Goal: Task Accomplishment & Management: Manage account settings

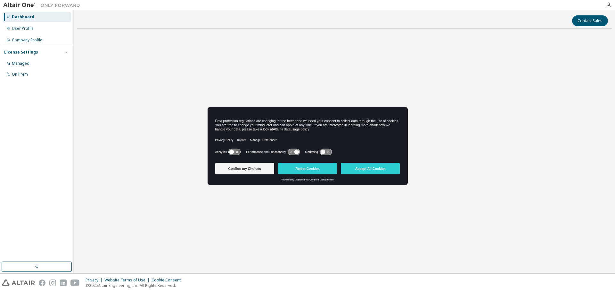
click at [321, 171] on button "Reject Cookies" at bounding box center [307, 169] width 59 height 12
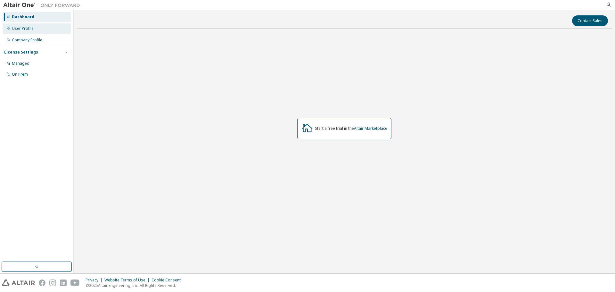
click at [55, 31] on div "User Profile" at bounding box center [37, 28] width 68 height 10
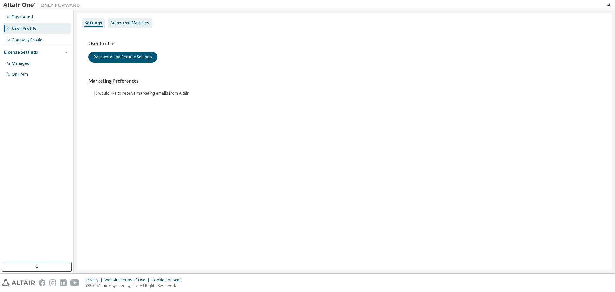
click at [128, 22] on div "Authorized Machines" at bounding box center [129, 22] width 39 height 5
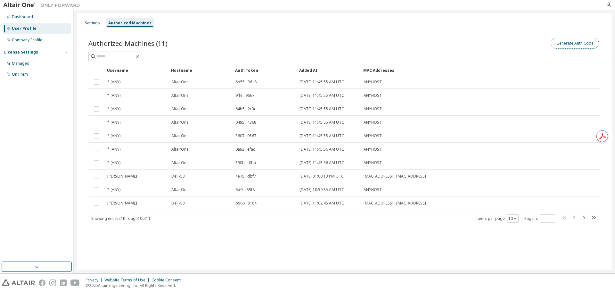
click at [562, 45] on button "Generate Auth Code" at bounding box center [575, 43] width 48 height 11
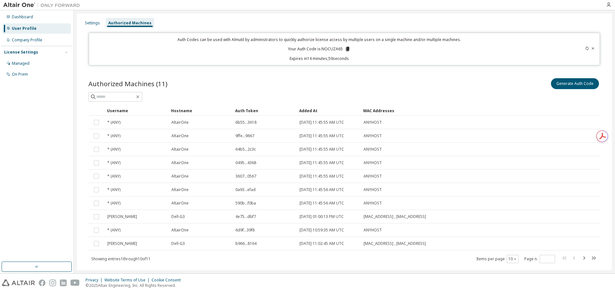
click at [346, 50] on icon at bounding box center [348, 49] width 4 height 4
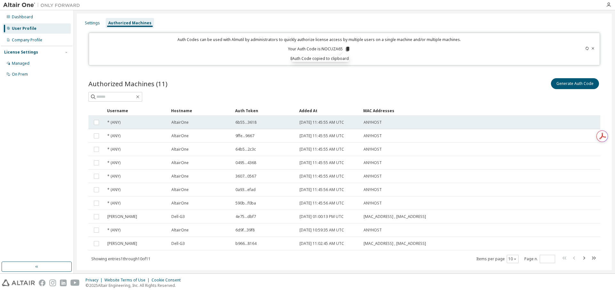
click at [554, 124] on tr "* (ANY) AltairOne 6b55...3618 2024-10-03 11:45:55 AM UTC ANYHOST" at bounding box center [344, 122] width 512 height 13
click at [550, 144] on tr "* (ANY) AltairOne 64b5...2c3c 2024-10-03 11:45:55 AM UTC ANYHOST" at bounding box center [344, 149] width 512 height 13
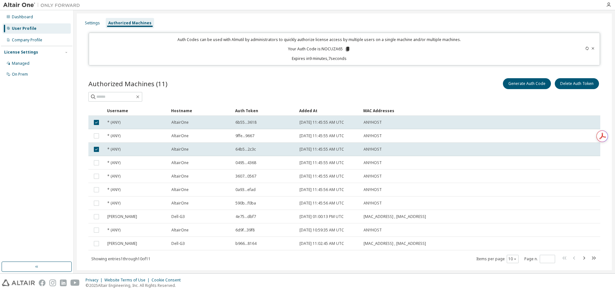
click at [550, 132] on tr "* (ANY) AltairOne 9ffe...9667 2024-10-03 11:45:55 AM UTC ANYHOST" at bounding box center [344, 135] width 512 height 13
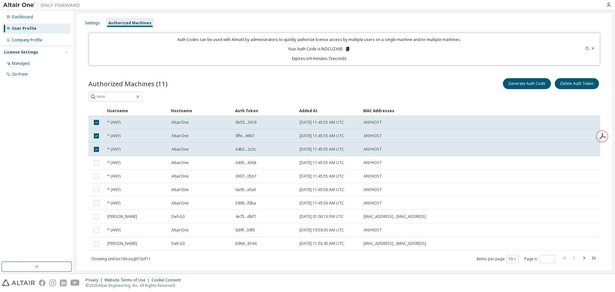
click at [550, 132] on tr "* (ANY) AltairOne 9ffe...9667 2024-10-03 11:45:55 AM UTC ANYHOST" at bounding box center [344, 135] width 512 height 13
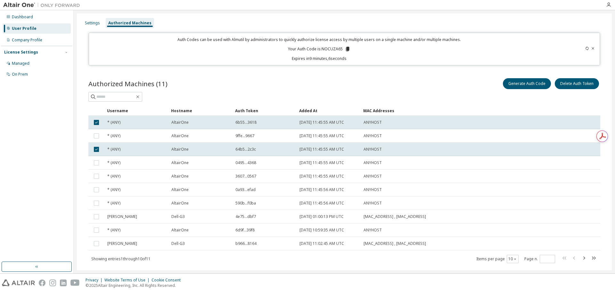
click at [550, 132] on tr "* (ANY) AltairOne 9ffe...9667 2024-10-03 11:45:55 AM UTC ANYHOST" at bounding box center [344, 135] width 512 height 13
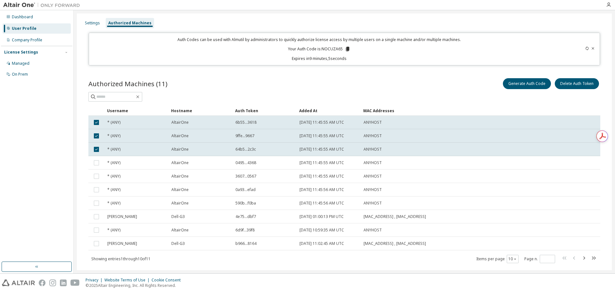
click at [519, 165] on div "ANYHOST" at bounding box center [447, 162] width 168 height 5
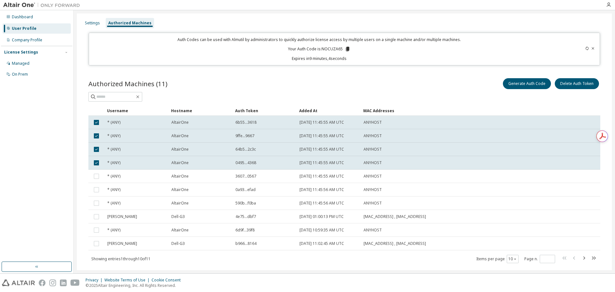
click at [511, 182] on td "ANYHOST" at bounding box center [448, 175] width 174 height 13
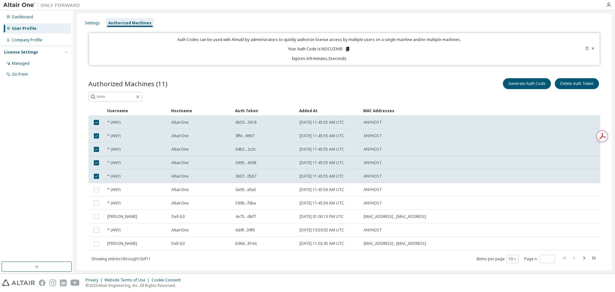
click at [502, 200] on td "ANYHOST" at bounding box center [448, 202] width 174 height 13
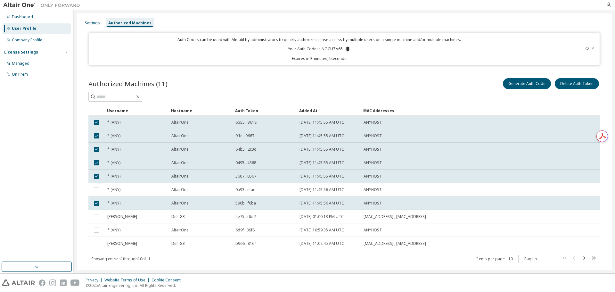
click at [503, 195] on td "ANYHOST" at bounding box center [448, 189] width 174 height 13
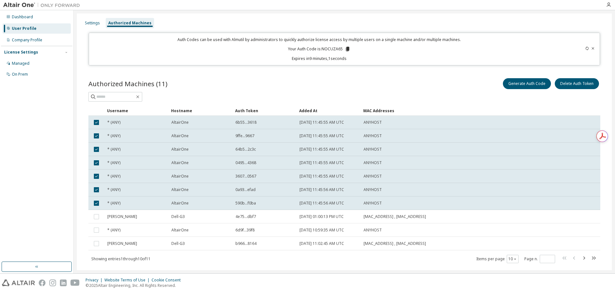
click at [489, 222] on td "3C:2C:30:9B:02:D3 , B4:69:21:58:62:31" at bounding box center [448, 216] width 174 height 13
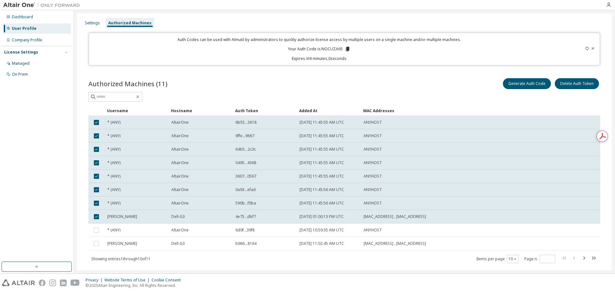
click at [482, 232] on div "ANYHOST" at bounding box center [447, 229] width 168 height 5
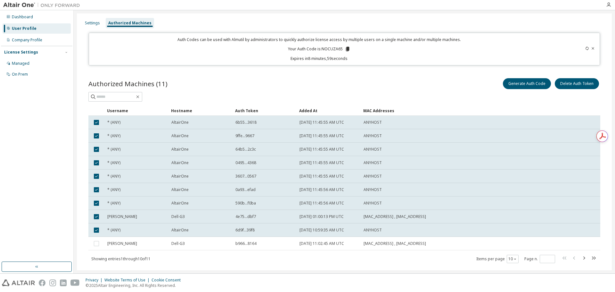
click at [472, 245] on div "3C:2C:30:9B:02:D3 , B4:69:21:58:62:31" at bounding box center [447, 243] width 168 height 5
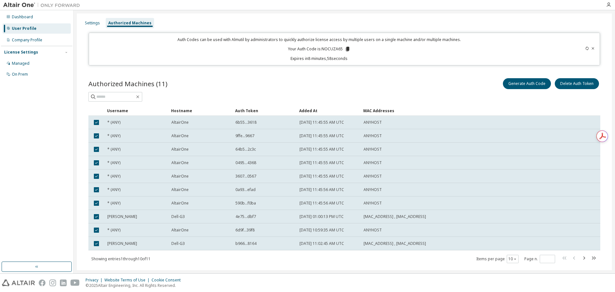
scroll to position [14, 0]
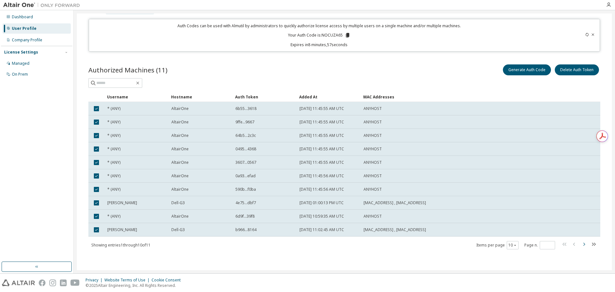
click at [582, 245] on icon "button" at bounding box center [584, 244] width 8 height 8
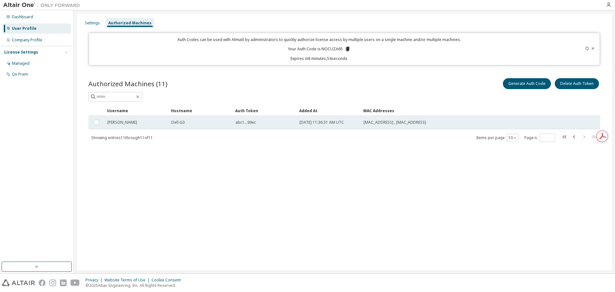
click at [222, 123] on div "Dell-G3" at bounding box center [200, 122] width 58 height 5
click at [584, 88] on button "Delete Auth Token" at bounding box center [577, 83] width 44 height 11
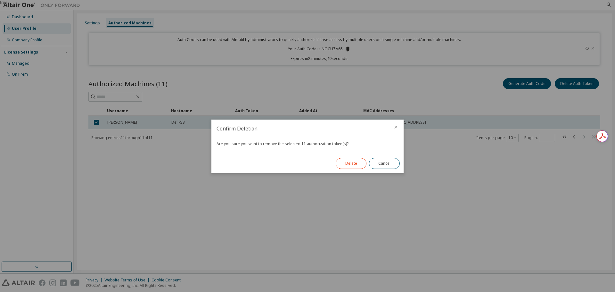
click at [345, 165] on button "Delete" at bounding box center [351, 163] width 31 height 11
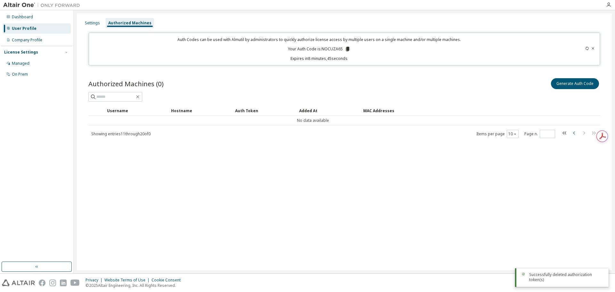
click at [574, 134] on icon "button" at bounding box center [574, 132] width 2 height 3
type input "*"
click at [29, 36] on div "Company Profile" at bounding box center [37, 40] width 68 height 10
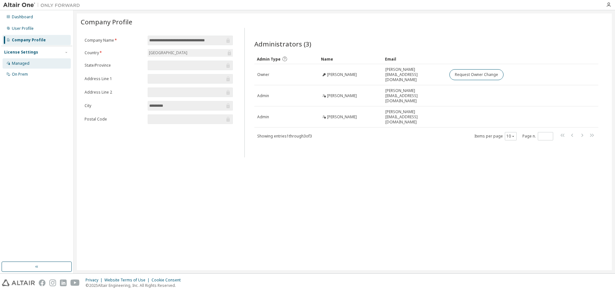
click at [23, 65] on div "Managed" at bounding box center [21, 63] width 18 height 5
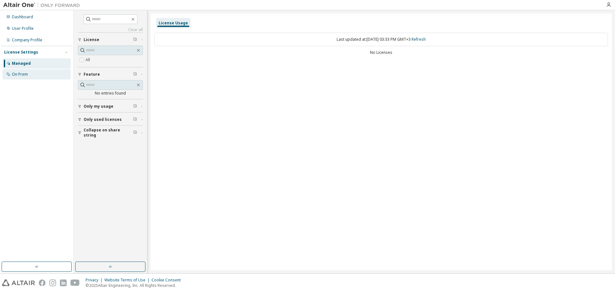
click at [36, 73] on div "On Prem" at bounding box center [37, 74] width 68 height 10
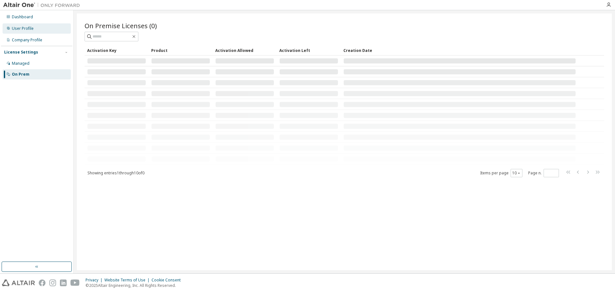
click at [52, 28] on div "User Profile" at bounding box center [37, 28] width 68 height 10
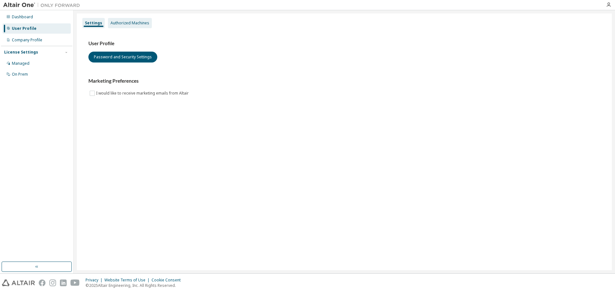
click at [135, 22] on div "Authorized Machines" at bounding box center [129, 22] width 39 height 5
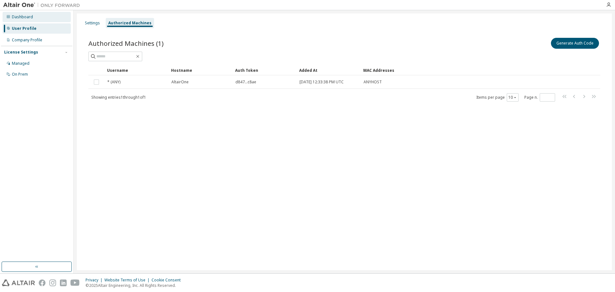
click at [17, 12] on div "Dashboard" at bounding box center [37, 17] width 68 height 10
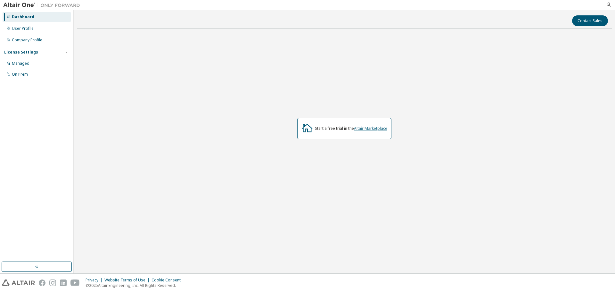
click at [376, 130] on link "Altair Marketplace" at bounding box center [370, 128] width 33 height 5
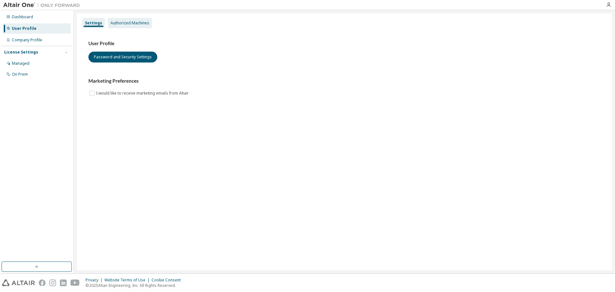
click at [118, 19] on div "Authorized Machines" at bounding box center [130, 23] width 44 height 10
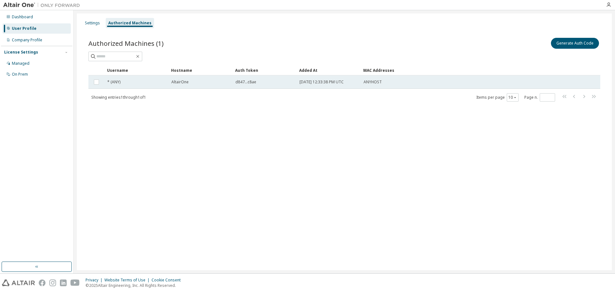
click at [370, 84] on span "ANYHOST" at bounding box center [372, 81] width 18 height 5
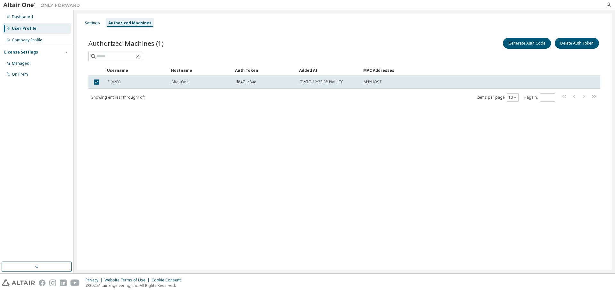
click at [370, 84] on span "ANYHOST" at bounding box center [372, 81] width 18 height 5
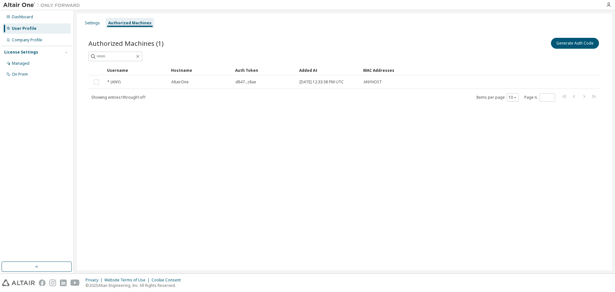
click at [370, 84] on span "ANYHOST" at bounding box center [372, 81] width 18 height 5
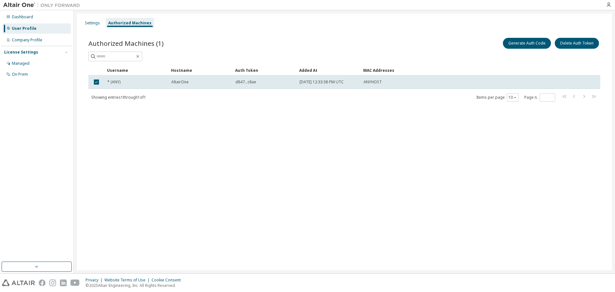
click at [370, 84] on span "ANYHOST" at bounding box center [372, 81] width 18 height 5
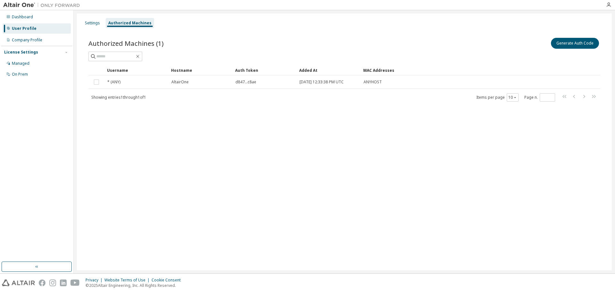
click at [370, 84] on span "ANYHOST" at bounding box center [372, 81] width 18 height 5
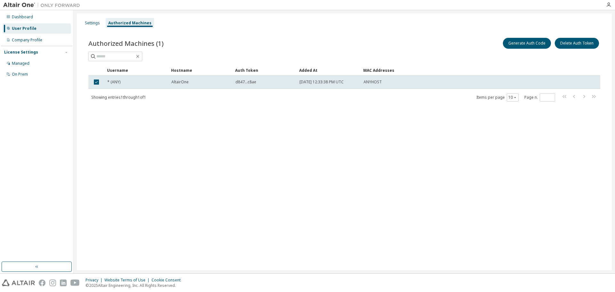
click at [336, 135] on div "Settings Authorized Machines Authorized Machines (1) Generate Auth Code Delete …" at bounding box center [344, 141] width 535 height 257
click at [242, 140] on div "Settings Authorized Machines Authorized Machines (1) Generate Auth Code Delete …" at bounding box center [344, 141] width 535 height 257
click at [243, 136] on div "Settings Authorized Machines Authorized Machines (1) Generate Auth Code Delete …" at bounding box center [344, 141] width 535 height 257
click at [194, 84] on div "AltairOne" at bounding box center [200, 81] width 58 height 5
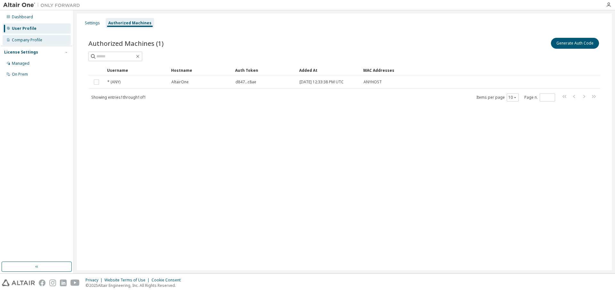
click at [58, 41] on div "Company Profile" at bounding box center [37, 40] width 68 height 10
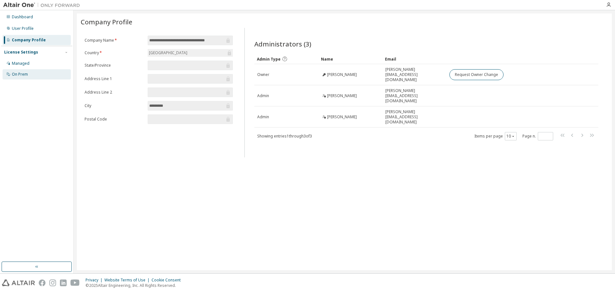
click at [40, 73] on div "On Prem" at bounding box center [37, 74] width 68 height 10
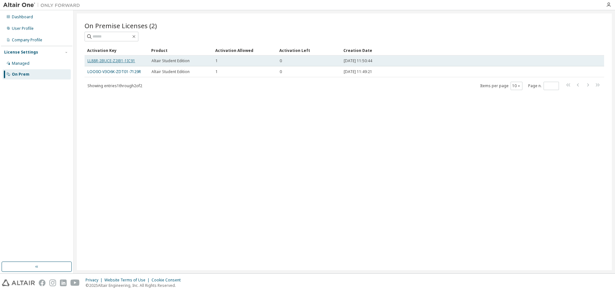
click at [127, 61] on link "LL88R-2BUCE-Z2JB1-1IC91" at bounding box center [111, 60] width 48 height 5
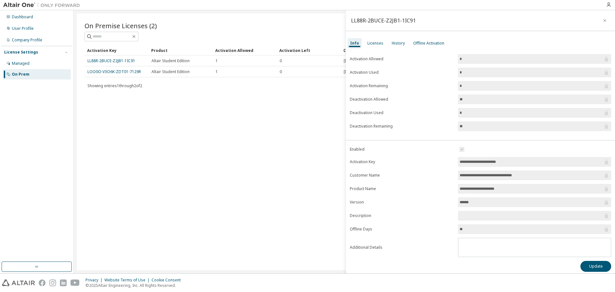
click at [285, 156] on div "On Premise Licenses (2) Clear Load Save Save As Field Operator Value Select fil…" at bounding box center [344, 141] width 535 height 257
click at [305, 251] on div "On Premise Licenses (2) Clear Load Save Save As Field Operator Value Select fil…" at bounding box center [344, 141] width 535 height 257
click at [604, 19] on button "button" at bounding box center [605, 20] width 10 height 10
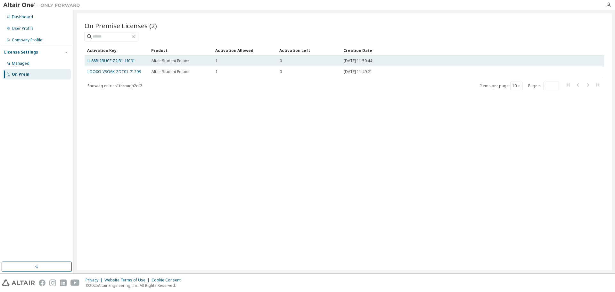
click at [289, 65] on td "0" at bounding box center [309, 60] width 64 height 11
click at [162, 57] on td "Altair Student Edition" at bounding box center [181, 60] width 64 height 11
click at [130, 61] on link "LL88R-2BUCE-Z2JB1-1IC91" at bounding box center [111, 60] width 48 height 5
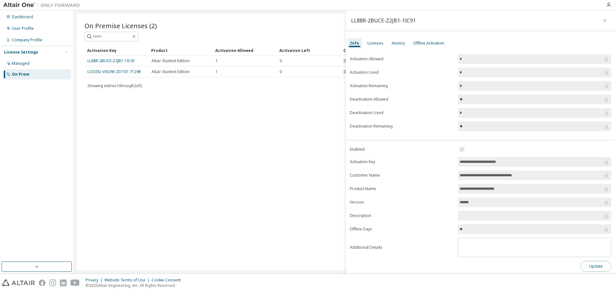
click at [587, 268] on button "Update" at bounding box center [595, 266] width 31 height 11
click at [601, 267] on icon "button" at bounding box center [602, 269] width 4 height 4
click at [377, 41] on div "Licenses" at bounding box center [375, 43] width 16 height 5
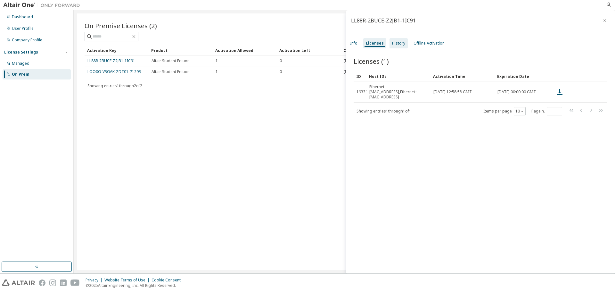
click at [398, 41] on div "History" at bounding box center [398, 43] width 13 height 5
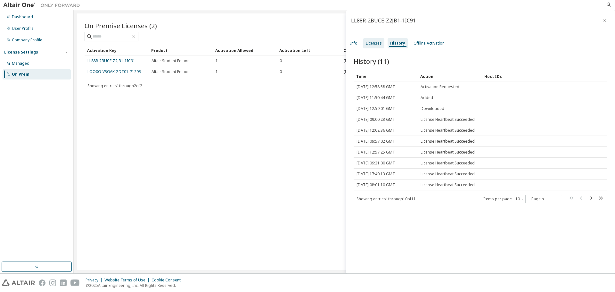
click at [378, 45] on div "Licenses" at bounding box center [374, 43] width 16 height 5
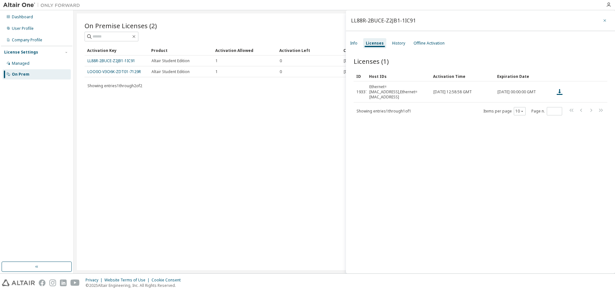
click at [600, 20] on button "button" at bounding box center [605, 20] width 10 height 10
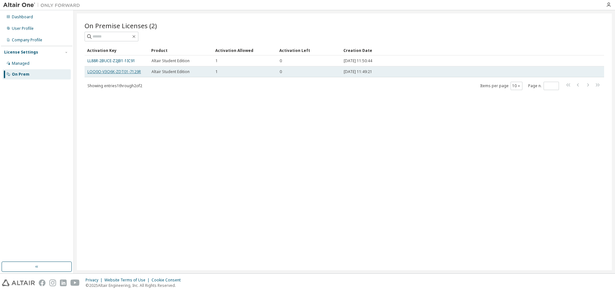
click at [134, 71] on link "LOO0O-V3O6K-ZDT01-7129R" at bounding box center [113, 71] width 53 height 5
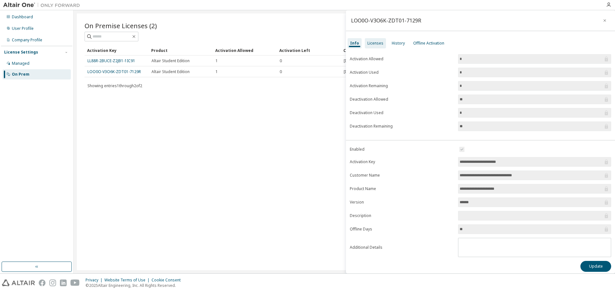
click at [377, 46] on div "Licenses" at bounding box center [375, 43] width 21 height 10
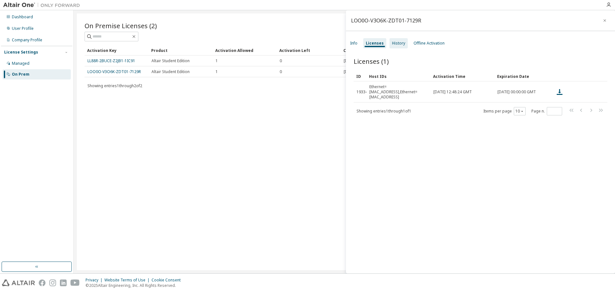
click at [404, 44] on div "History" at bounding box center [398, 43] width 18 height 10
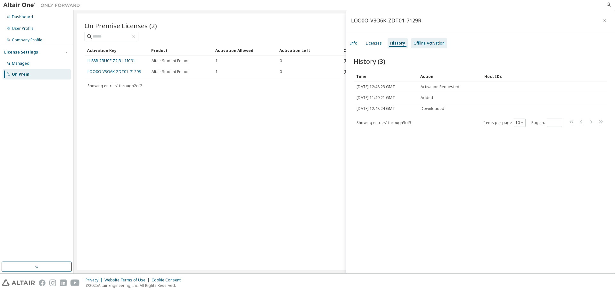
click at [427, 47] on div "Offline Activation" at bounding box center [429, 43] width 36 height 10
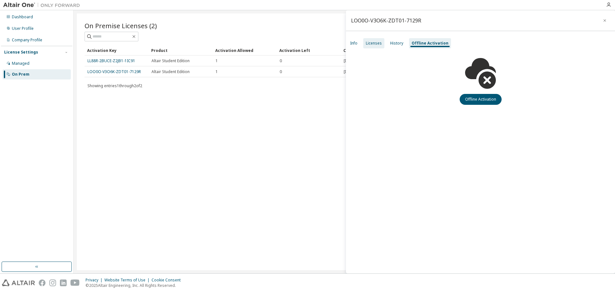
click at [376, 42] on div "Licenses" at bounding box center [374, 43] width 16 height 5
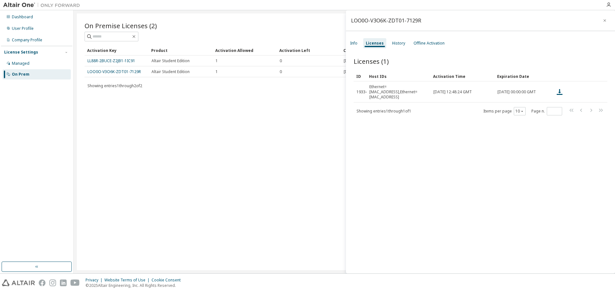
click at [281, 108] on div "On Premise Licenses (2) Clear Load Save Save As Field Operator Value Select fil…" at bounding box center [344, 141] width 535 height 257
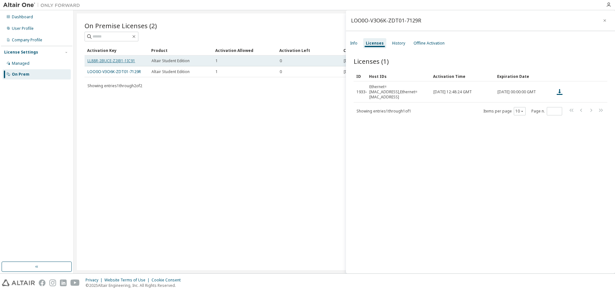
click at [128, 61] on link "LL88R-2BUCE-Z2JB1-1IC91" at bounding box center [111, 60] width 48 height 5
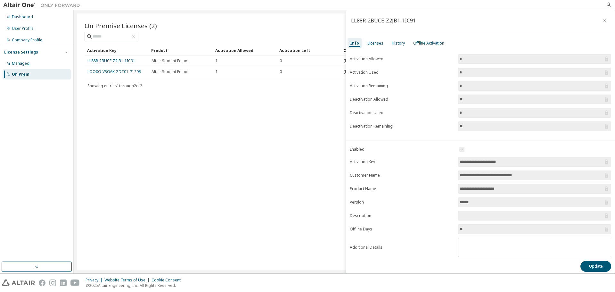
click at [482, 230] on input "**" at bounding box center [531, 229] width 143 height 6
click at [373, 86] on label "Activation Remaining" at bounding box center [402, 85] width 104 height 5
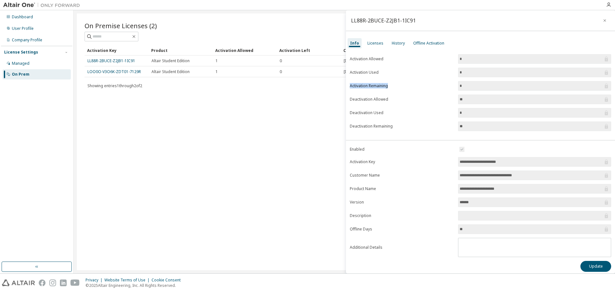
click at [373, 86] on label "Activation Remaining" at bounding box center [402, 85] width 104 height 5
click at [489, 86] on input "*" at bounding box center [531, 86] width 143 height 6
click at [485, 73] on input "*" at bounding box center [531, 72] width 143 height 6
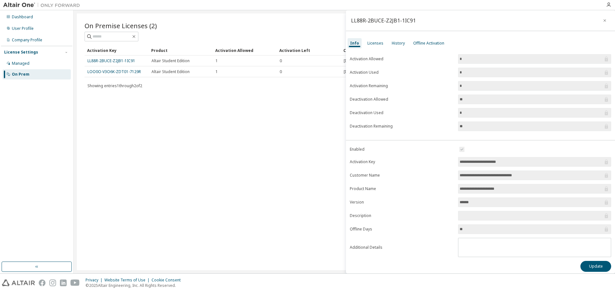
click at [485, 57] on input "*" at bounding box center [531, 59] width 143 height 6
click at [375, 45] on div "Licenses" at bounding box center [375, 43] width 16 height 5
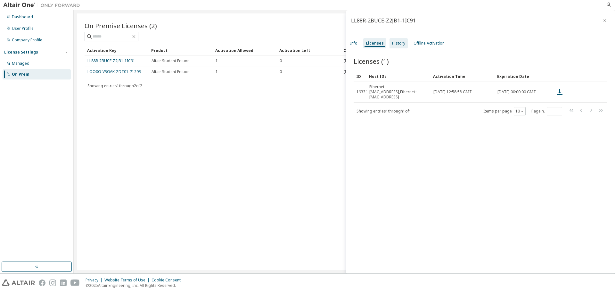
click at [397, 43] on div "History" at bounding box center [398, 43] width 13 height 5
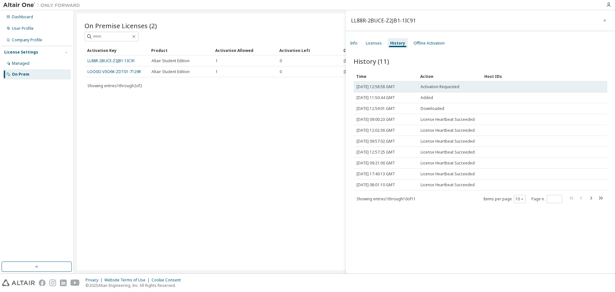
click at [390, 87] on span "[DATE] 12:58:58 GMT" at bounding box center [375, 86] width 38 height 5
click at [390, 87] on span "Thu, 03 Oct 2024 12:58:58 GMT" at bounding box center [375, 86] width 38 height 5
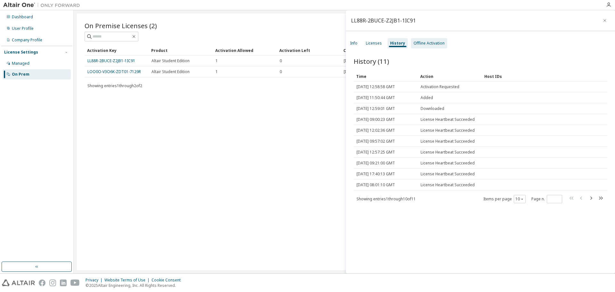
click at [420, 42] on div "Offline Activation" at bounding box center [428, 43] width 31 height 5
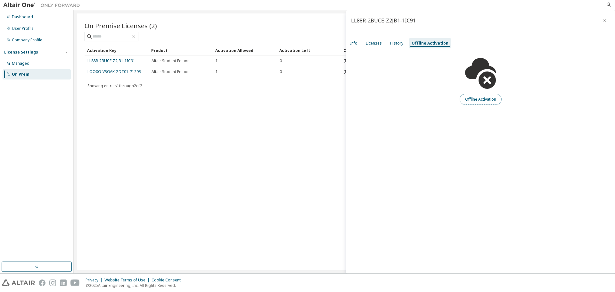
click at [467, 100] on button "Offline Activation" at bounding box center [481, 99] width 42 height 11
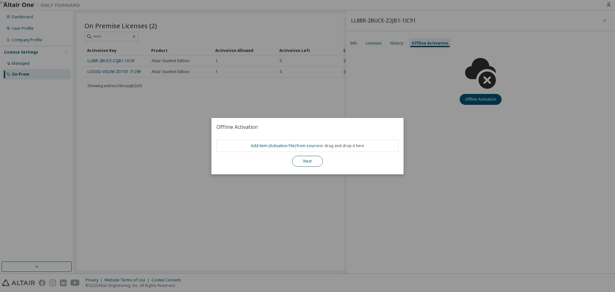
click at [306, 160] on button "Next" at bounding box center [307, 161] width 31 height 11
click at [376, 96] on div "true" at bounding box center [307, 146] width 615 height 292
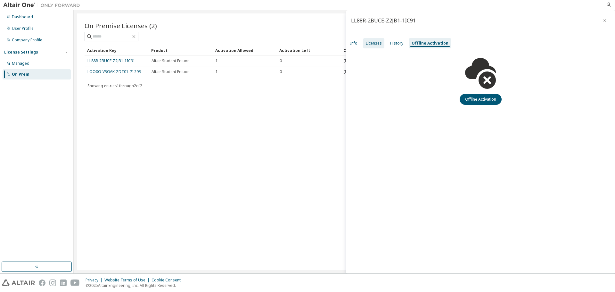
click at [377, 45] on div "Licenses" at bounding box center [374, 43] width 16 height 5
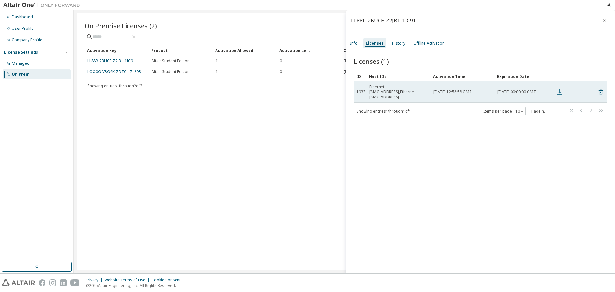
click at [558, 91] on icon at bounding box center [560, 92] width 8 height 8
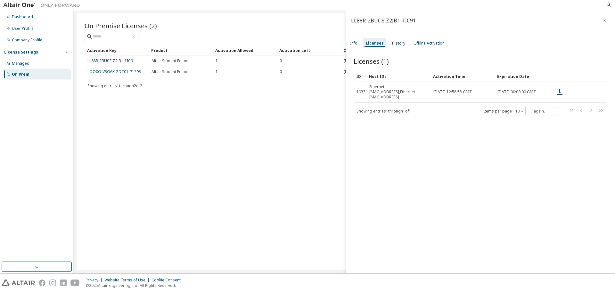
click at [291, 144] on div "On Premise Licenses (2) Clear Load Save Save As Field Operator Value Select fil…" at bounding box center [344, 141] width 535 height 257
click at [116, 123] on div "On Premise Licenses (2) Clear Load Save Save As Field Operator Value Select fil…" at bounding box center [344, 141] width 535 height 257
click at [602, 23] on button "button" at bounding box center [605, 20] width 10 height 10
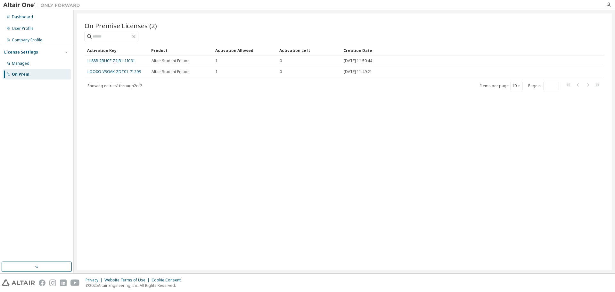
click at [124, 89] on div "Showing entries 1 through 2 of 2 Items per page 10 Page n. *" at bounding box center [344, 85] width 519 height 9
click at [40, 23] on div "Dashboard User Profile Company Profile License Settings Managed On Prem" at bounding box center [36, 45] width 71 height 69
click at [27, 20] on div "Dashboard" at bounding box center [37, 17] width 68 height 10
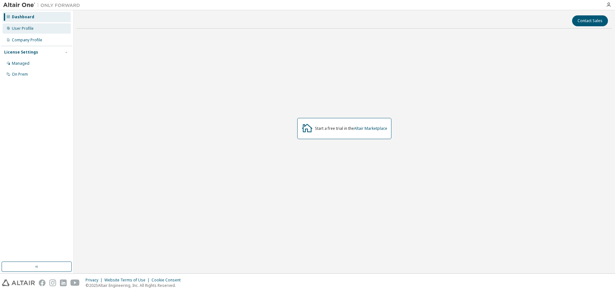
click at [31, 29] on div "User Profile" at bounding box center [23, 28] width 22 height 5
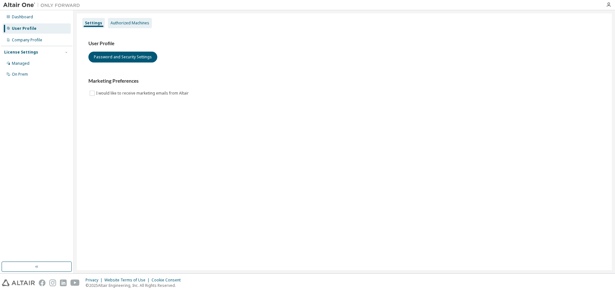
click at [138, 27] on div "Authorized Machines" at bounding box center [130, 23] width 44 height 10
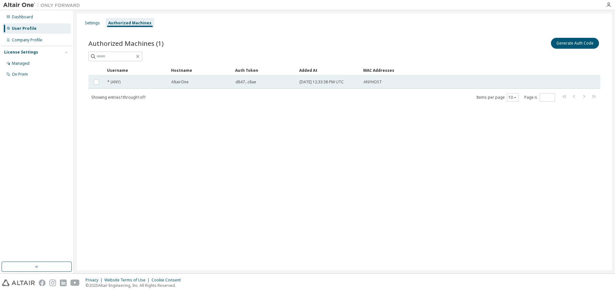
click at [114, 83] on span "* (ANY)" at bounding box center [113, 81] width 13 height 5
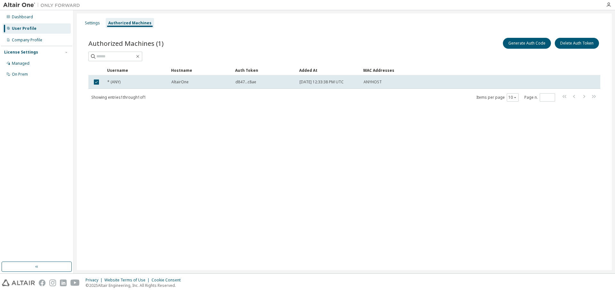
click at [114, 83] on span "* (ANY)" at bounding box center [113, 81] width 13 height 5
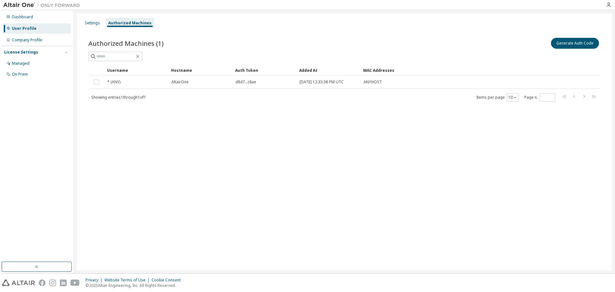
click at [114, 83] on span "* (ANY)" at bounding box center [113, 81] width 13 height 5
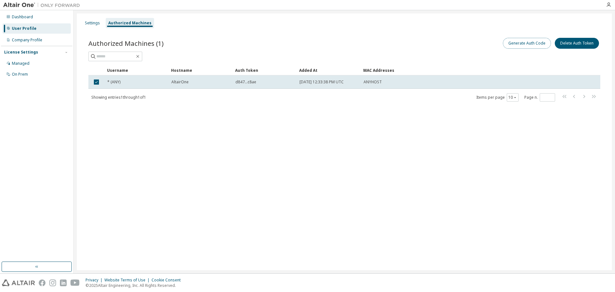
click at [524, 44] on button "Generate Auth Code" at bounding box center [527, 43] width 48 height 11
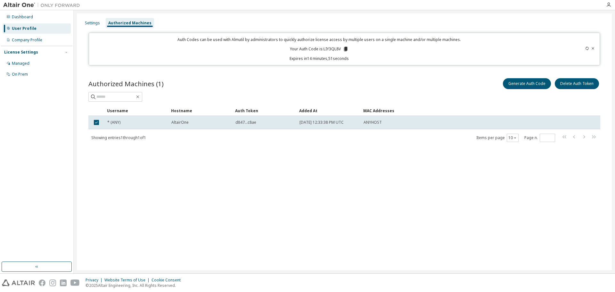
click at [594, 49] on icon at bounding box center [593, 48] width 3 height 2
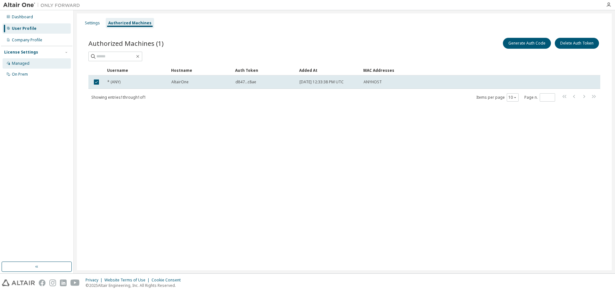
click at [44, 64] on div "Managed" at bounding box center [37, 63] width 68 height 10
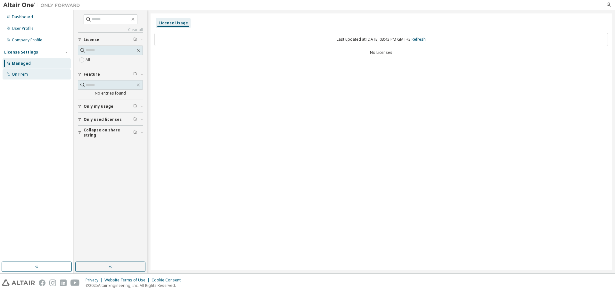
click at [61, 70] on div "On Prem" at bounding box center [37, 74] width 68 height 10
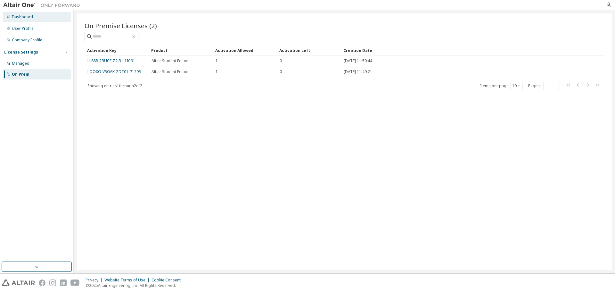
click at [20, 17] on div "Dashboard" at bounding box center [22, 16] width 21 height 5
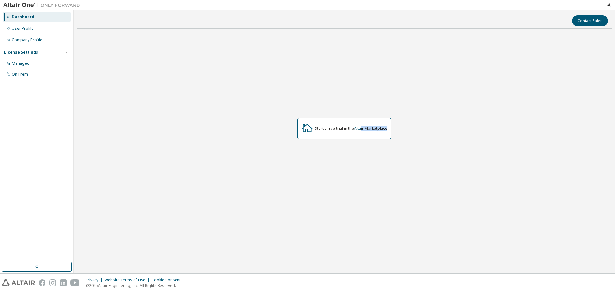
drag, startPoint x: 361, startPoint y: 132, endPoint x: 395, endPoint y: 95, distance: 50.1
click at [395, 95] on div "Start a free trial in the Altair Marketplace" at bounding box center [344, 129] width 535 height 190
click at [54, 13] on div "Dashboard" at bounding box center [37, 17] width 68 height 10
click at [336, 125] on div "Start a free trial in the Altair Marketplace" at bounding box center [344, 128] width 94 height 21
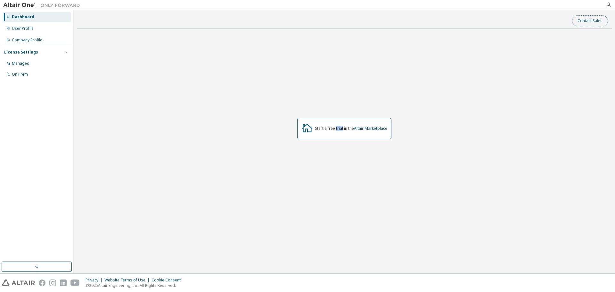
click at [592, 23] on button "Contact Sales" at bounding box center [590, 20] width 36 height 11
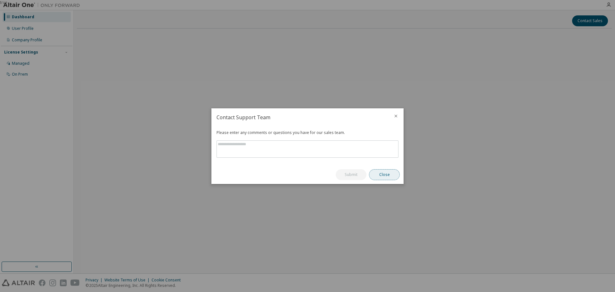
click at [377, 174] on button "Close" at bounding box center [384, 174] width 31 height 11
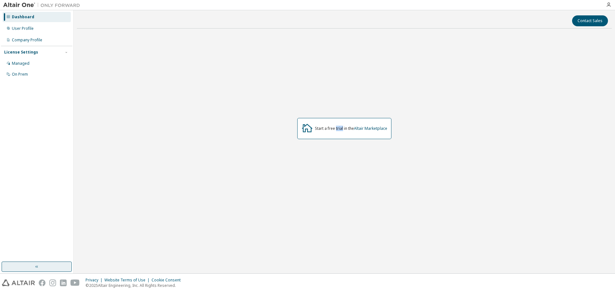
click at [24, 264] on button "button" at bounding box center [37, 266] width 70 height 10
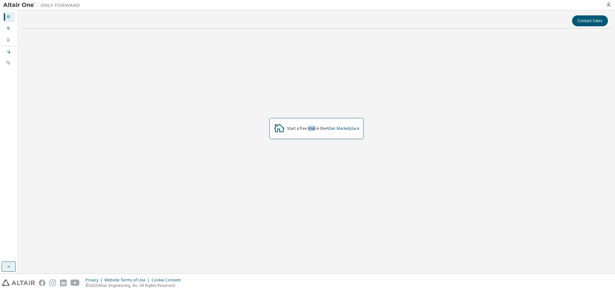
click at [10, 265] on icon "button" at bounding box center [8, 266] width 5 height 5
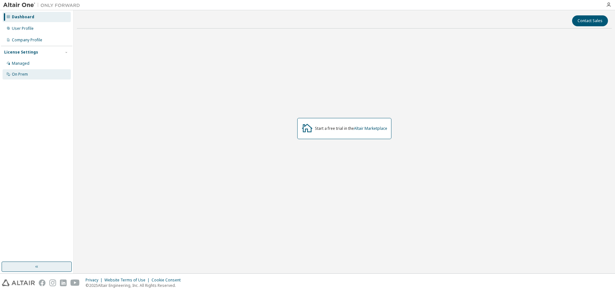
click at [17, 78] on div "On Prem" at bounding box center [37, 74] width 68 height 10
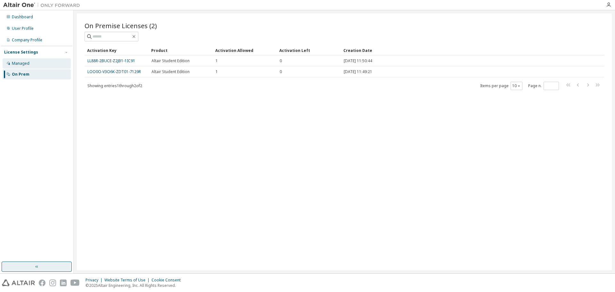
click at [32, 63] on div "Managed" at bounding box center [37, 63] width 68 height 10
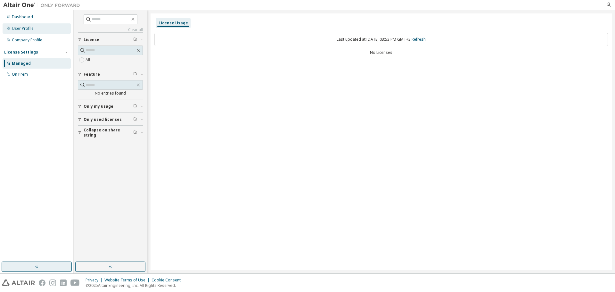
click at [49, 29] on div "User Profile" at bounding box center [37, 28] width 68 height 10
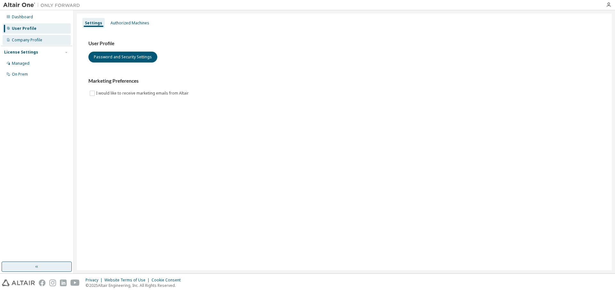
click at [45, 41] on div "Company Profile" at bounding box center [37, 40] width 68 height 10
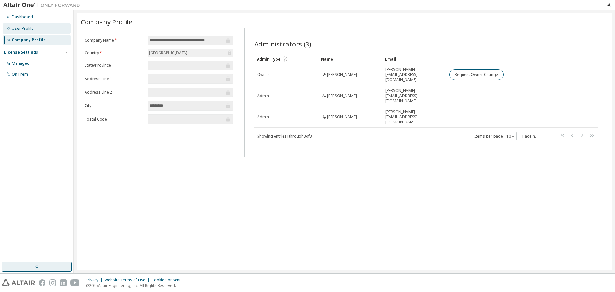
click at [52, 32] on div "User Profile" at bounding box center [37, 28] width 68 height 10
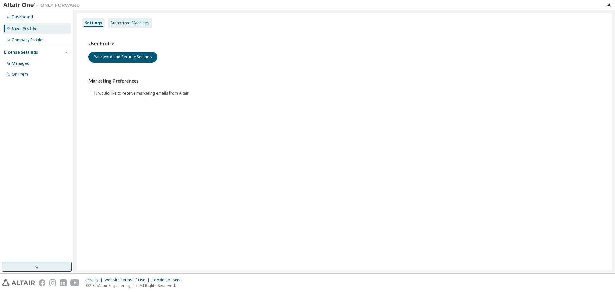
click at [133, 24] on div "Authorized Machines" at bounding box center [129, 22] width 39 height 5
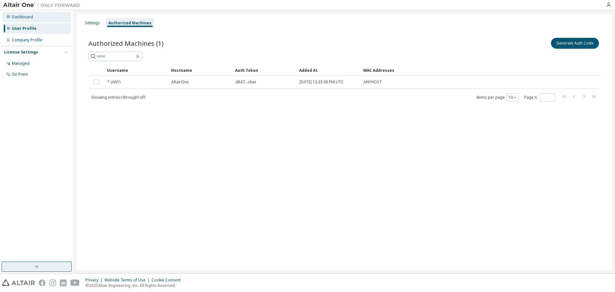
click at [53, 22] on div "Dashboard" at bounding box center [37, 17] width 68 height 10
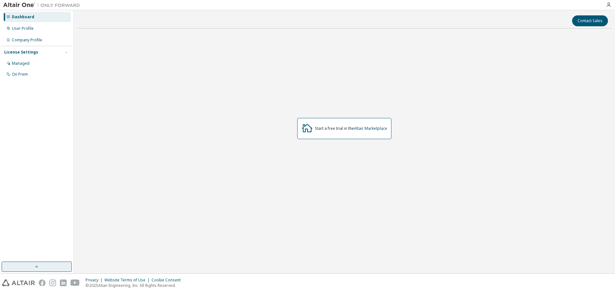
click at [311, 127] on icon at bounding box center [307, 128] width 12 height 12
click at [376, 129] on link "Altair Marketplace" at bounding box center [370, 128] width 33 height 5
click at [608, 5] on icon "button" at bounding box center [608, 4] width 5 height 5
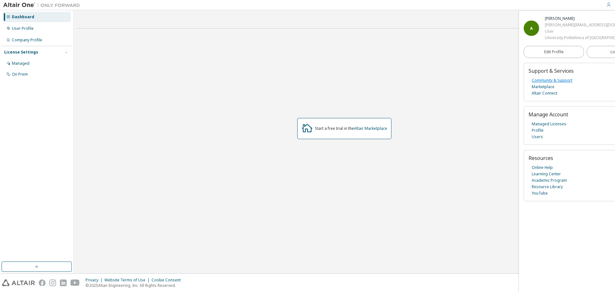
click at [546, 80] on link "Community & Support" at bounding box center [552, 80] width 41 height 6
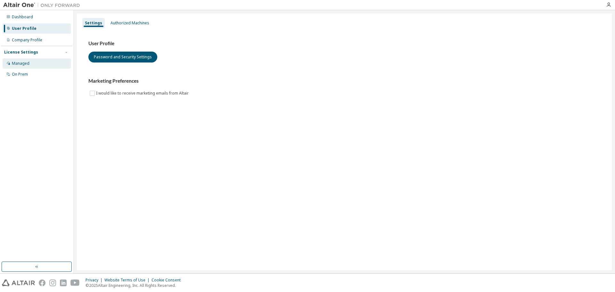
click at [37, 63] on div "Managed" at bounding box center [37, 63] width 68 height 10
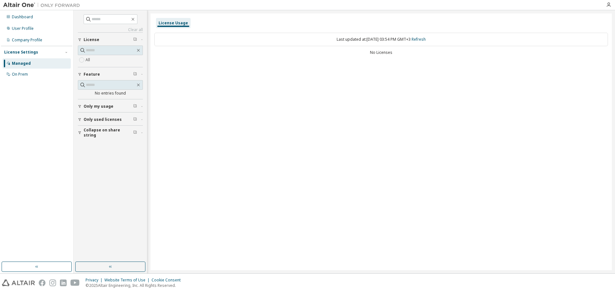
click at [106, 107] on span "Only my usage" at bounding box center [99, 106] width 30 height 5
click at [101, 138] on span "Only used licenses" at bounding box center [103, 137] width 38 height 5
click at [99, 168] on span "Collapse on share string" at bounding box center [109, 170] width 50 height 10
click at [426, 37] on link "Refresh" at bounding box center [419, 39] width 14 height 5
click at [27, 71] on div "On Prem" at bounding box center [37, 74] width 68 height 10
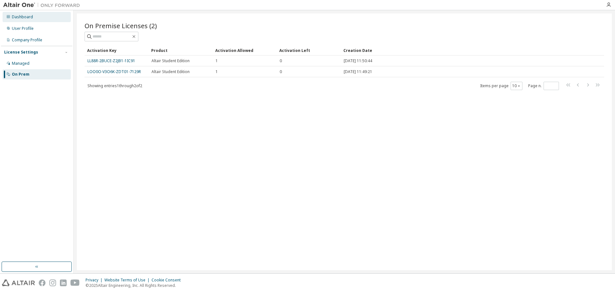
click at [32, 14] on div "Dashboard" at bounding box center [37, 17] width 68 height 10
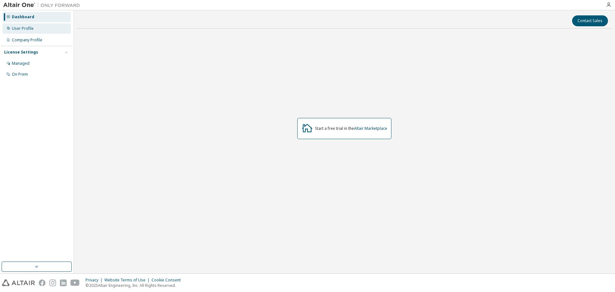
click at [26, 28] on div "User Profile" at bounding box center [23, 28] width 22 height 5
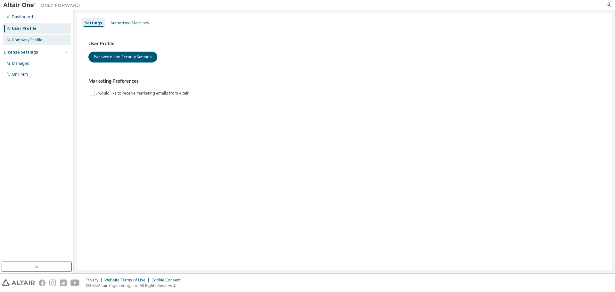
click at [25, 39] on div "Company Profile" at bounding box center [27, 39] width 30 height 5
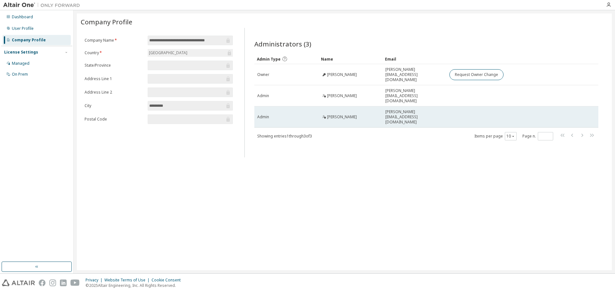
click at [405, 106] on td "leonard.melcescu@upb.ro" at bounding box center [414, 116] width 64 height 21
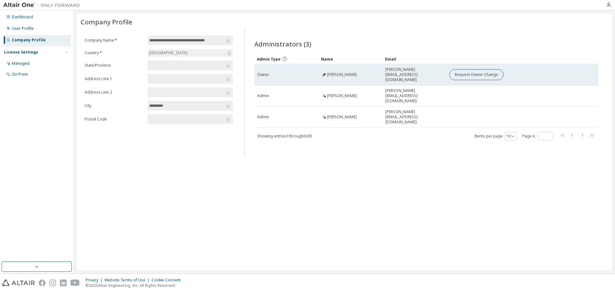
click at [404, 75] on span "tiberiu.tudorache@upb.ro" at bounding box center [414, 74] width 58 height 15
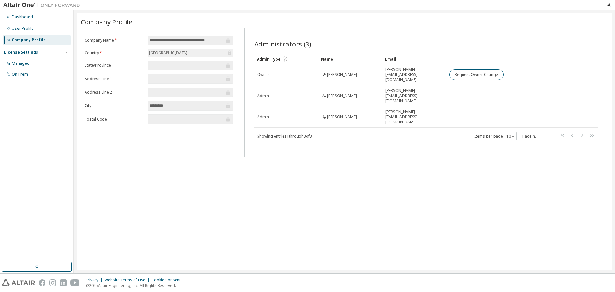
click at [394, 126] on div "Administrators (3) Clear Load Save Save As Field Operator Value Select filter S…" at bounding box center [426, 95] width 359 height 126
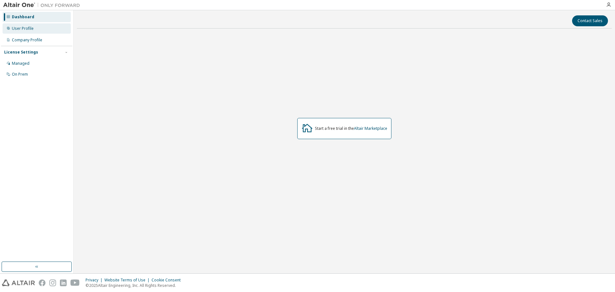
click at [33, 30] on div "User Profile" at bounding box center [23, 28] width 22 height 5
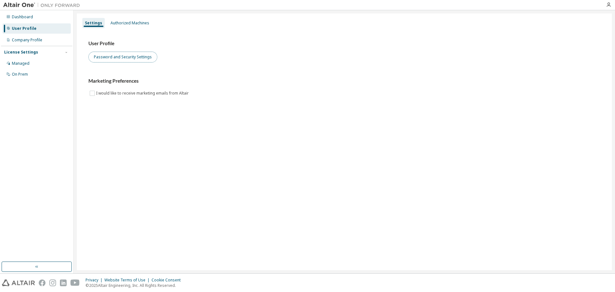
click at [110, 59] on button "Password and Security Settings" at bounding box center [122, 57] width 69 height 11
click at [36, 66] on div "Managed" at bounding box center [37, 63] width 68 height 10
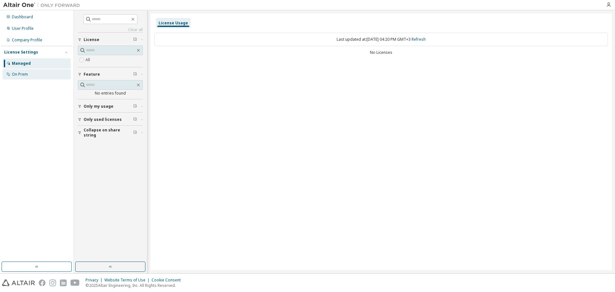
click at [33, 75] on div "On Prem" at bounding box center [37, 74] width 68 height 10
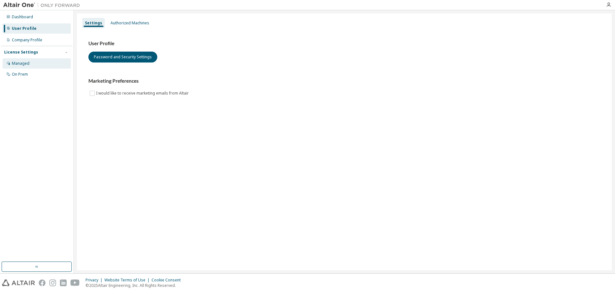
click at [40, 61] on div "Managed" at bounding box center [37, 63] width 68 height 10
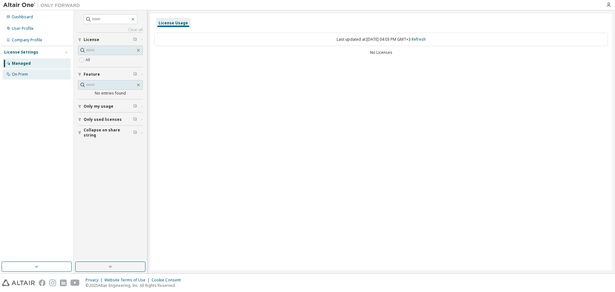
click at [46, 71] on div "On Prem" at bounding box center [37, 74] width 68 height 10
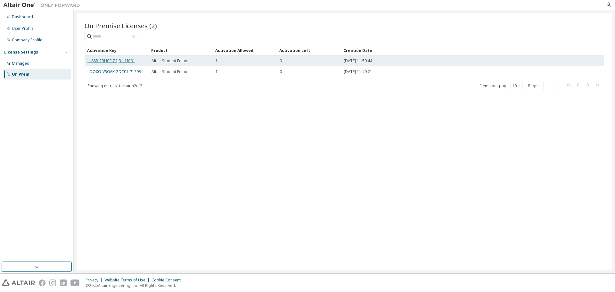
click at [129, 63] on link "LL88R-2BUCE-Z2JB1-1IC91" at bounding box center [111, 60] width 48 height 5
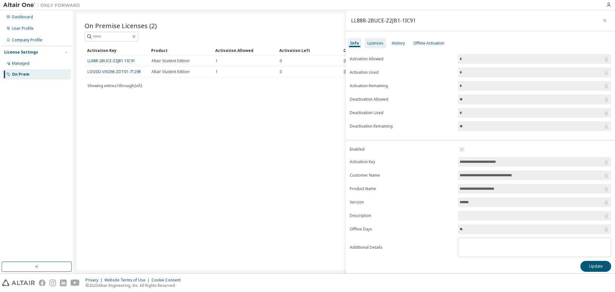
click at [375, 46] on div "Licenses" at bounding box center [375, 43] width 21 height 10
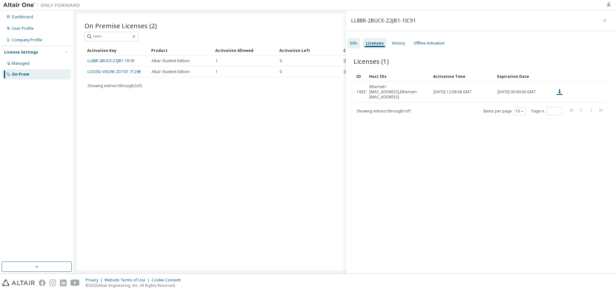
click at [358, 42] on div "Info" at bounding box center [353, 43] width 12 height 10
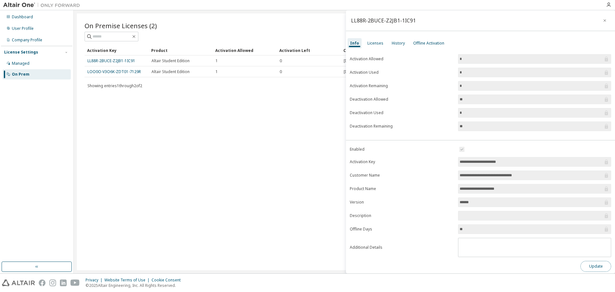
click at [588, 266] on button "Update" at bounding box center [595, 266] width 31 height 11
click at [601, 268] on icon "button" at bounding box center [602, 269] width 4 height 4
click at [601, 268] on button "Update" at bounding box center [595, 266] width 31 height 11
click at [392, 41] on div "History" at bounding box center [398, 43] width 13 height 5
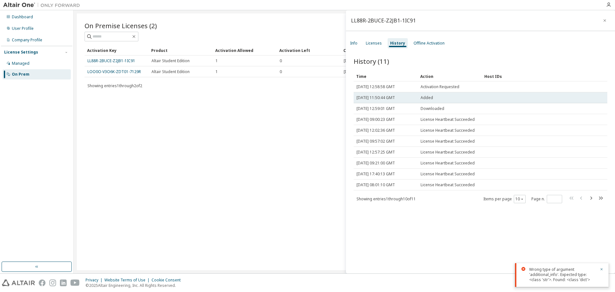
click at [395, 100] on span "Thu, 03 Oct 2024 11:50:44 GMT" at bounding box center [375, 97] width 38 height 5
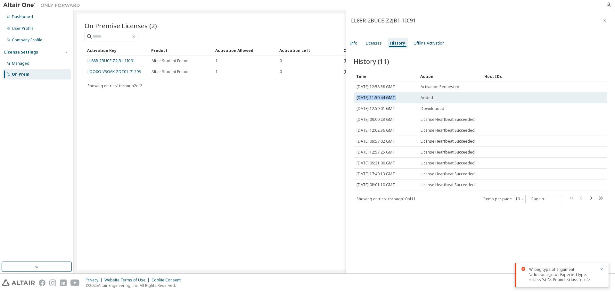
click at [395, 100] on span "Thu, 03 Oct 2024 11:50:44 GMT" at bounding box center [375, 97] width 38 height 5
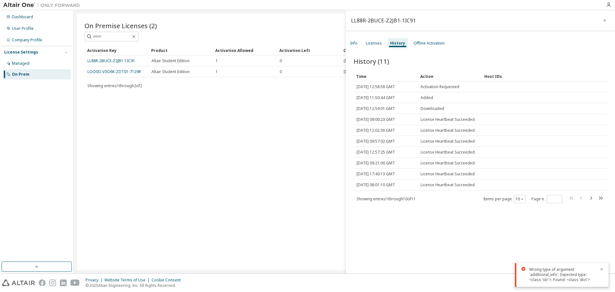
click at [335, 121] on div "On Premise Licenses (2) Clear Load Save Save As Field Operator Value Select fil…" at bounding box center [344, 141] width 535 height 257
click at [428, 47] on div "Offline Activation" at bounding box center [429, 43] width 36 height 10
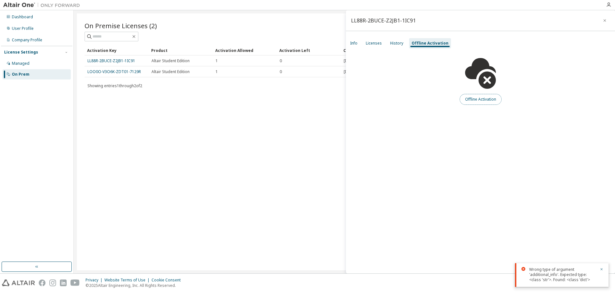
click at [471, 98] on button "Offline Activation" at bounding box center [481, 99] width 42 height 11
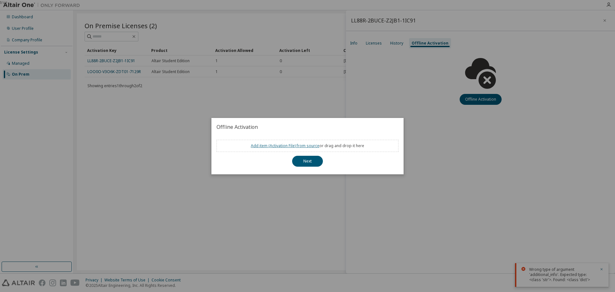
click at [299, 147] on link "Add item ( Activation File ) from source" at bounding box center [285, 145] width 69 height 5
click at [402, 118] on h2 "Offline Activation" at bounding box center [307, 127] width 192 height 18
click at [415, 112] on div "true" at bounding box center [307, 146] width 615 height 292
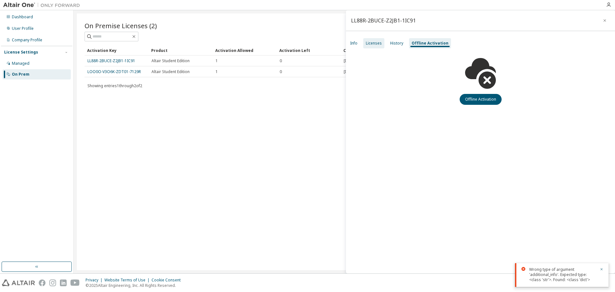
click at [376, 43] on div "Licenses" at bounding box center [374, 43] width 16 height 5
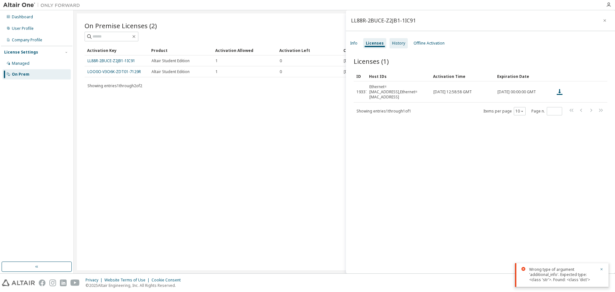
click at [397, 43] on div "History" at bounding box center [398, 43] width 13 height 5
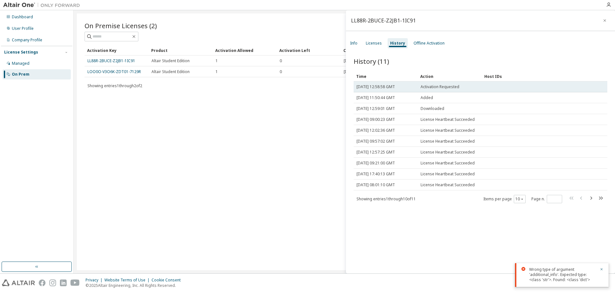
click at [395, 87] on span "Thu, 03 Oct 2024 12:58:58 GMT" at bounding box center [375, 86] width 38 height 5
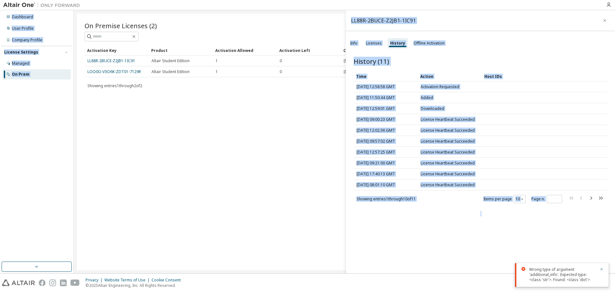
drag, startPoint x: 273, startPoint y: 94, endPoint x: 361, endPoint y: -34, distance: 154.8
click at [361, 0] on html "Dashboard User Profile Company Profile License Settings Managed On Prem LL88R-2…" at bounding box center [307, 146] width 615 height 292
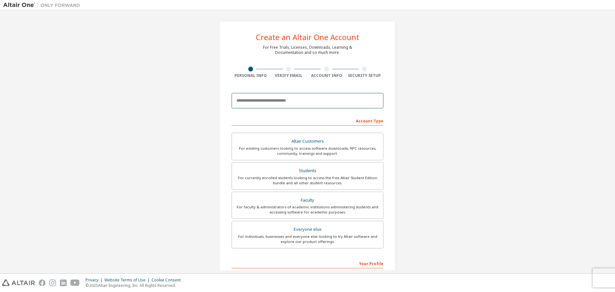
click at [303, 100] on input "email" at bounding box center [308, 100] width 152 height 15
click at [412, 122] on div "Create an Altair One Account For Free Trials, Licenses, Downloads, Learning & D…" at bounding box center [307, 182] width 608 height 339
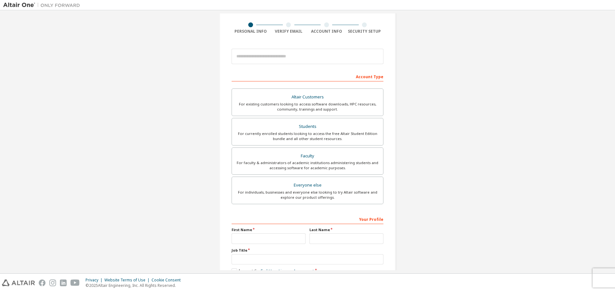
scroll to position [45, 0]
click at [354, 133] on div "For currently enrolled students looking to access the free Altair Student Editi…" at bounding box center [307, 136] width 143 height 10
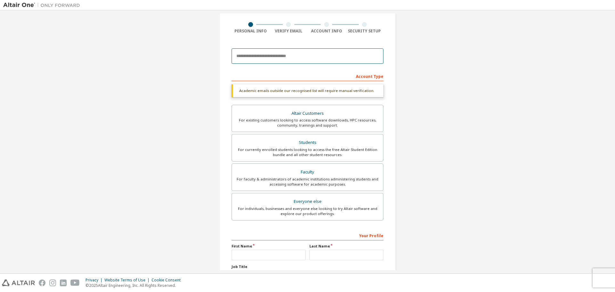
click at [305, 59] on input "email" at bounding box center [308, 55] width 152 height 15
type input "**********"
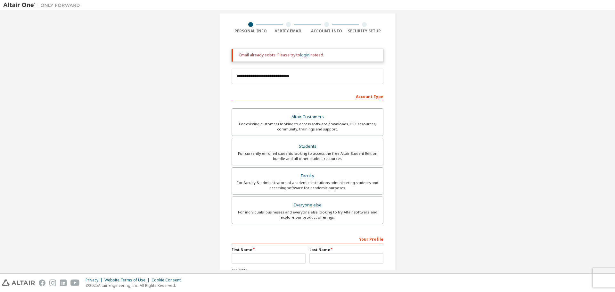
click at [307, 56] on link "login" at bounding box center [304, 54] width 9 height 5
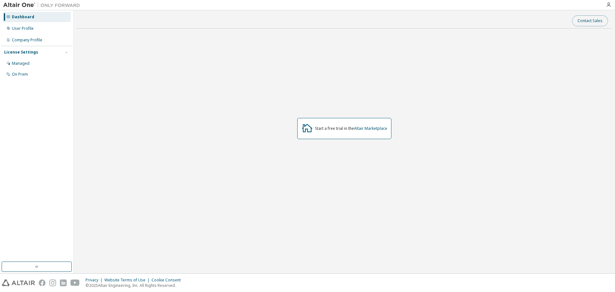
click at [599, 19] on button "Contact Sales" at bounding box center [590, 20] width 36 height 11
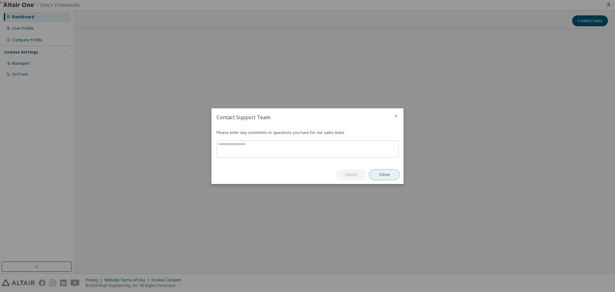
click at [392, 173] on button "Close" at bounding box center [384, 174] width 31 height 11
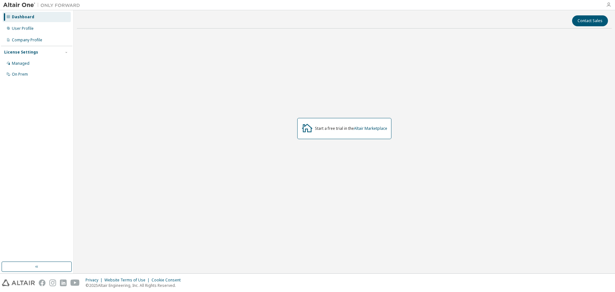
click at [609, 6] on icon "button" at bounding box center [608, 4] width 5 height 5
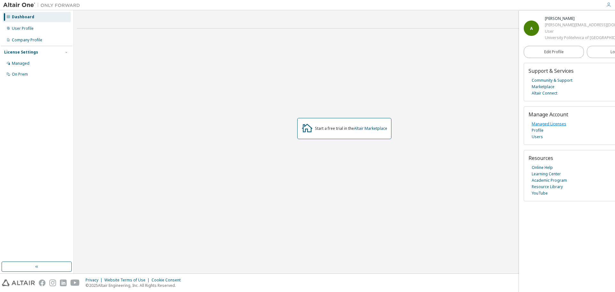
click at [546, 125] on link "Managed Licenses" at bounding box center [549, 124] width 35 height 6
click at [476, 67] on div "Start a free trial in the Altair Marketplace" at bounding box center [344, 129] width 535 height 190
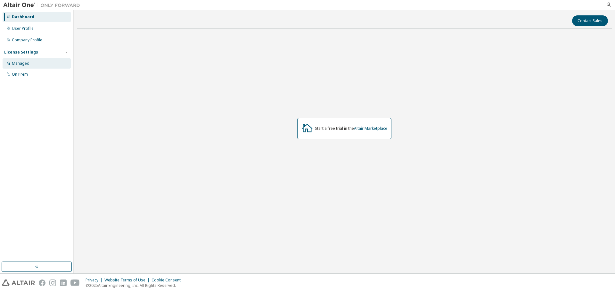
click at [40, 62] on div "Managed" at bounding box center [37, 63] width 68 height 10
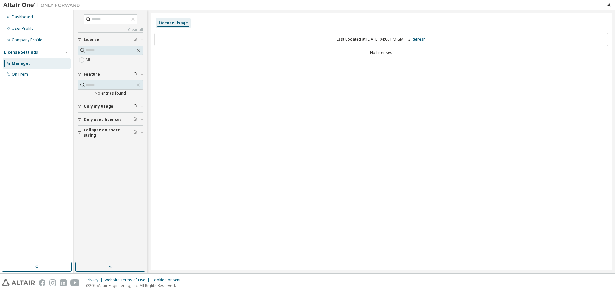
click at [168, 26] on div "License Usage" at bounding box center [173, 23] width 35 height 10
click at [426, 38] on link "Refresh" at bounding box center [419, 39] width 14 height 5
click at [21, 76] on div "On Prem" at bounding box center [20, 74] width 16 height 5
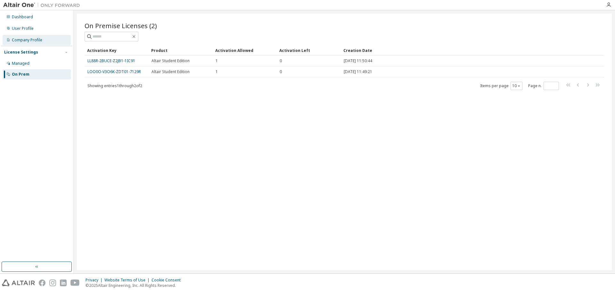
click at [34, 39] on div "Company Profile" at bounding box center [27, 39] width 30 height 5
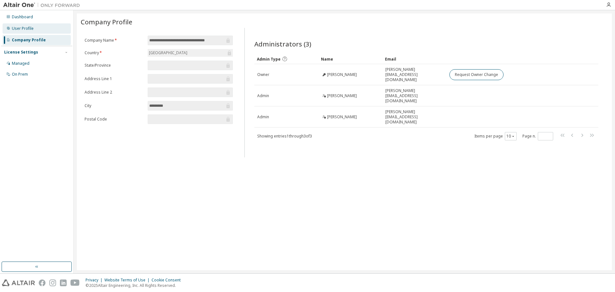
click at [35, 29] on div "User Profile" at bounding box center [37, 28] width 68 height 10
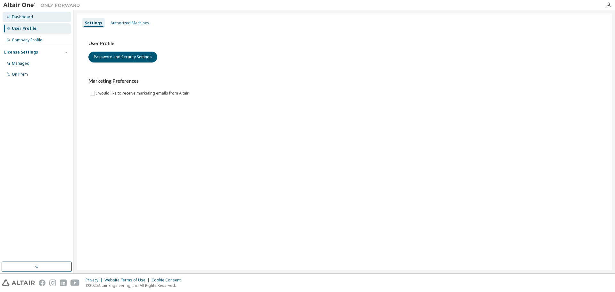
click at [42, 19] on div "Dashboard" at bounding box center [37, 17] width 68 height 10
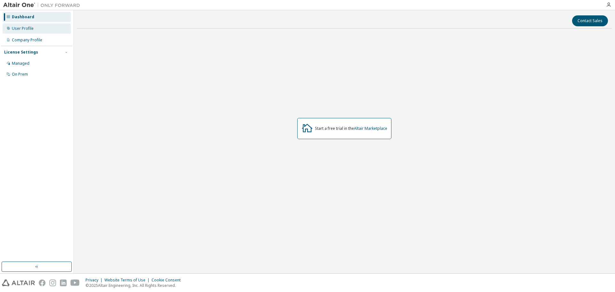
click at [43, 26] on div "User Profile" at bounding box center [37, 28] width 68 height 10
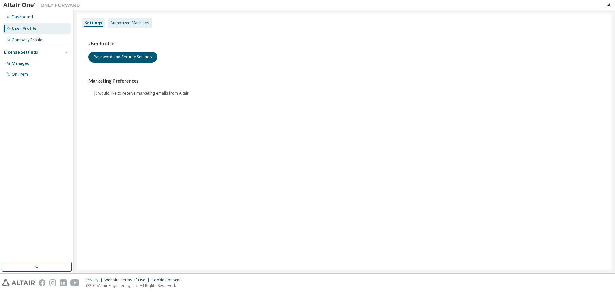
click at [139, 26] on div "Authorized Machines" at bounding box center [130, 23] width 44 height 10
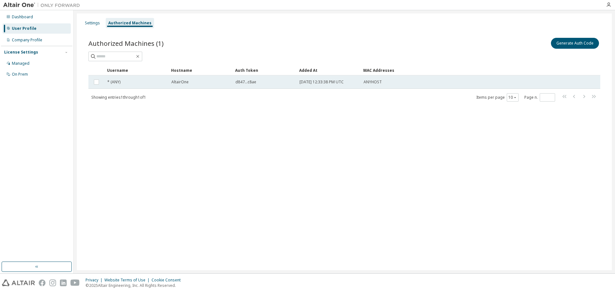
click at [182, 85] on td "AltairOne" at bounding box center [200, 81] width 64 height 13
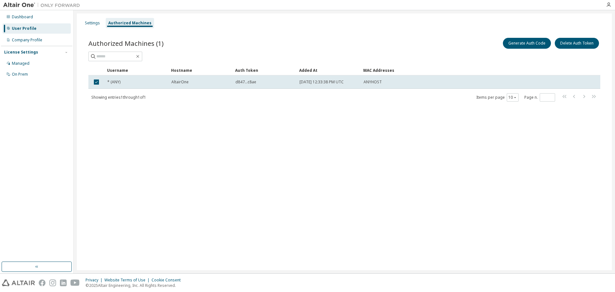
click at [378, 142] on div "Settings Authorized Machines Authorized Machines (1) Generate Auth Code Delete …" at bounding box center [344, 141] width 535 height 257
click at [525, 43] on button "Generate Auth Code" at bounding box center [527, 43] width 48 height 11
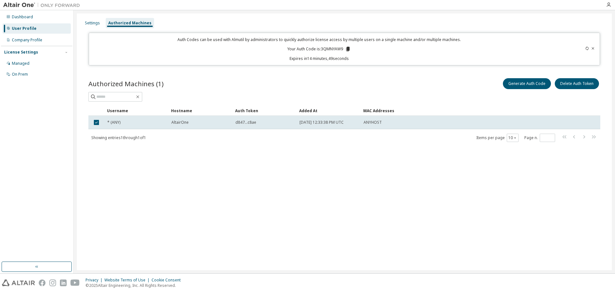
click at [347, 49] on icon at bounding box center [348, 49] width 4 height 4
click at [391, 78] on div "Generate Auth Code Delete Auth Token" at bounding box center [472, 83] width 256 height 13
click at [28, 42] on div "Company Profile" at bounding box center [27, 39] width 30 height 5
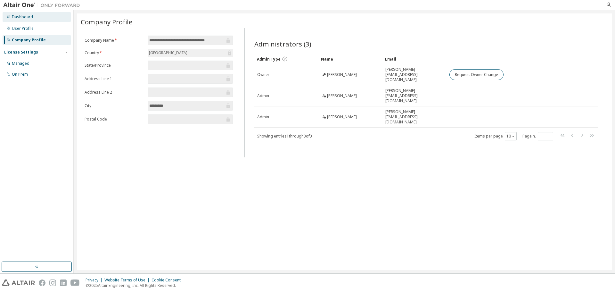
click at [23, 18] on div "Dashboard" at bounding box center [22, 16] width 21 height 5
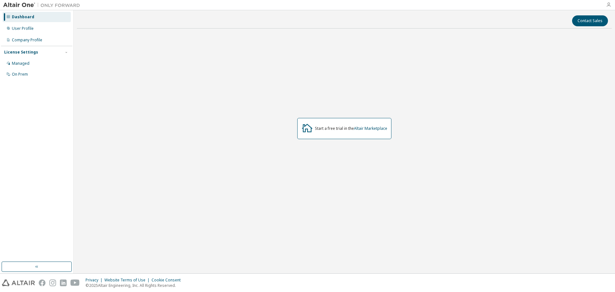
click at [609, 6] on icon "button" at bounding box center [608, 4] width 5 height 5
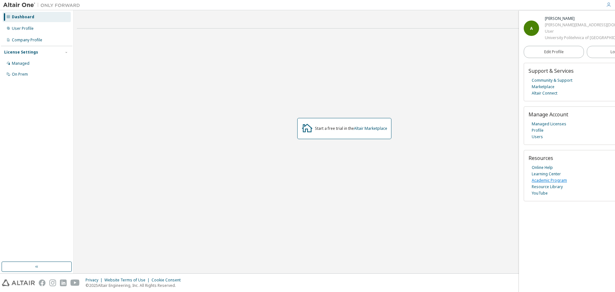
click at [539, 181] on link "Academic Program" at bounding box center [549, 180] width 35 height 6
